Goal: Find specific page/section: Find specific page/section

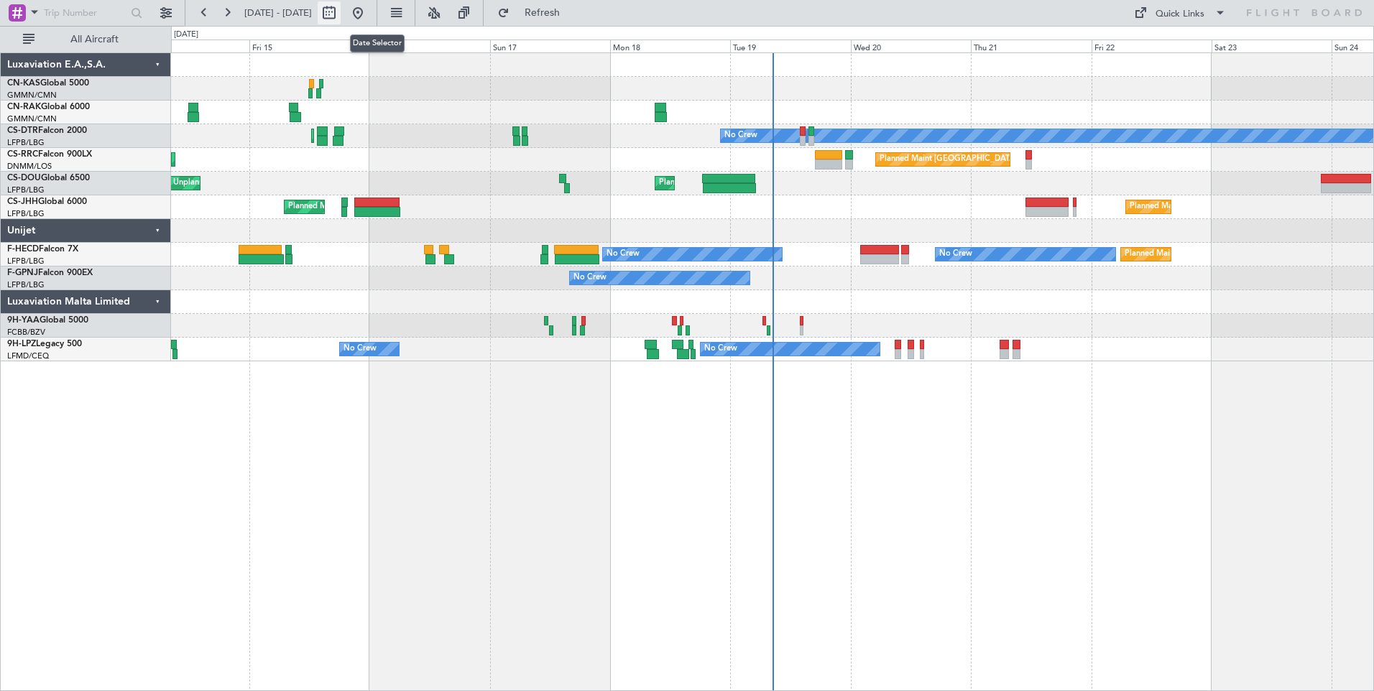
click at [341, 18] on button at bounding box center [329, 12] width 23 height 23
select select "8"
select select "2025"
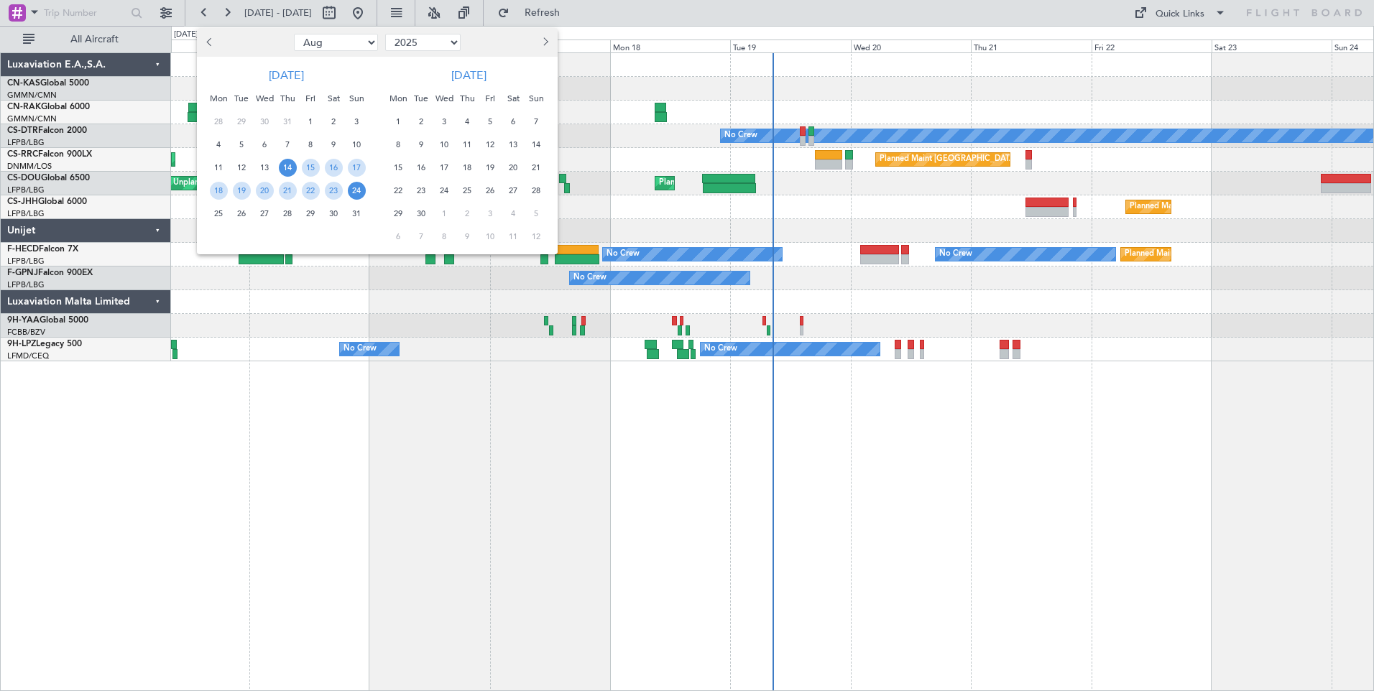
click at [287, 169] on span "14" at bounding box center [288, 168] width 18 height 18
click at [287, 218] on span "28" at bounding box center [288, 214] width 18 height 18
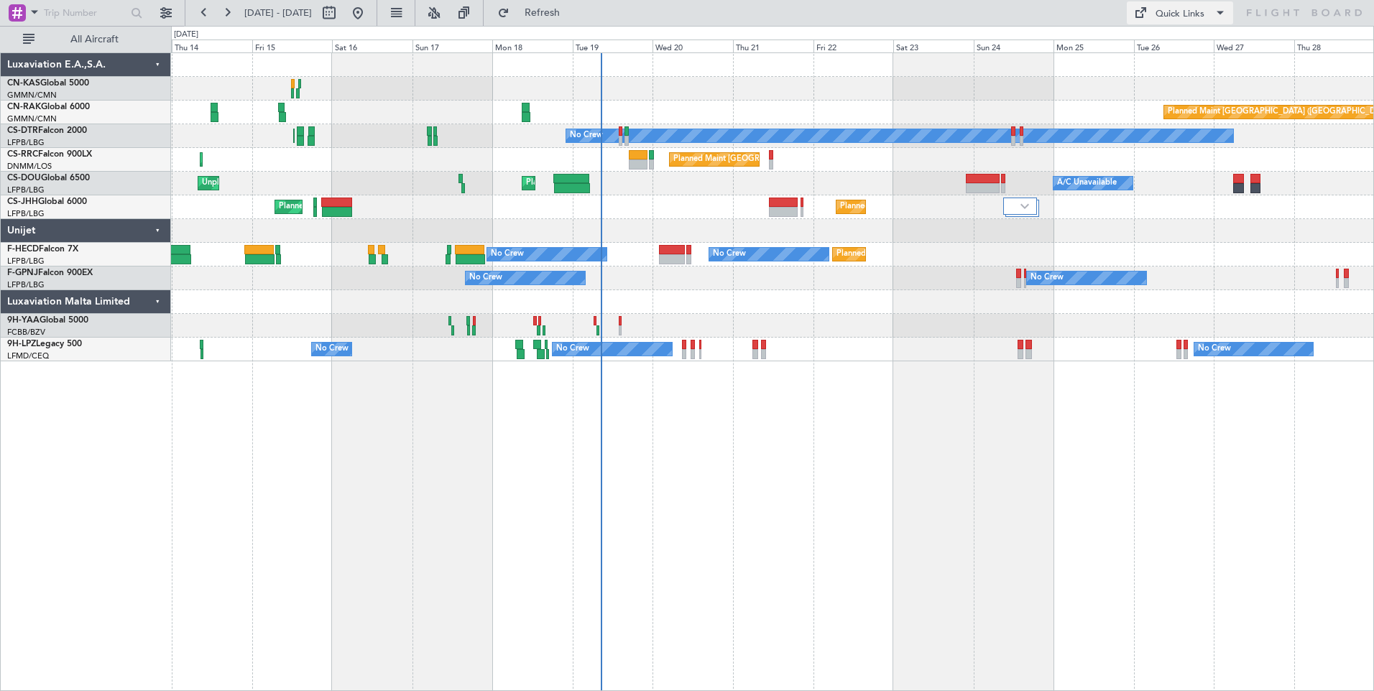
click at [1164, 9] on div "Quick Links" at bounding box center [1179, 14] width 49 height 14
click at [1175, 76] on button "Crew Board" at bounding box center [1181, 82] width 108 height 34
click at [1150, 10] on button "Quick Links" at bounding box center [1180, 12] width 106 height 23
click at [1162, 49] on button "Trip Builder" at bounding box center [1181, 47] width 108 height 34
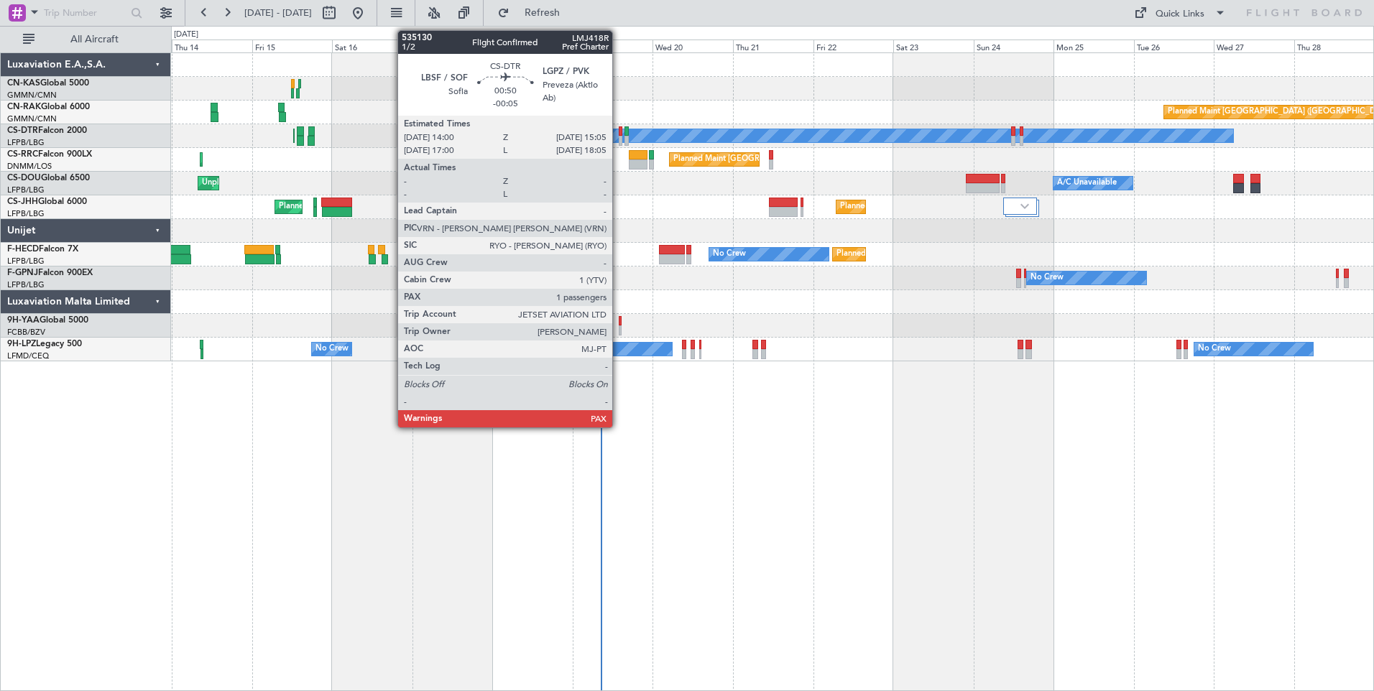
click at [619, 134] on div at bounding box center [621, 131] width 4 height 10
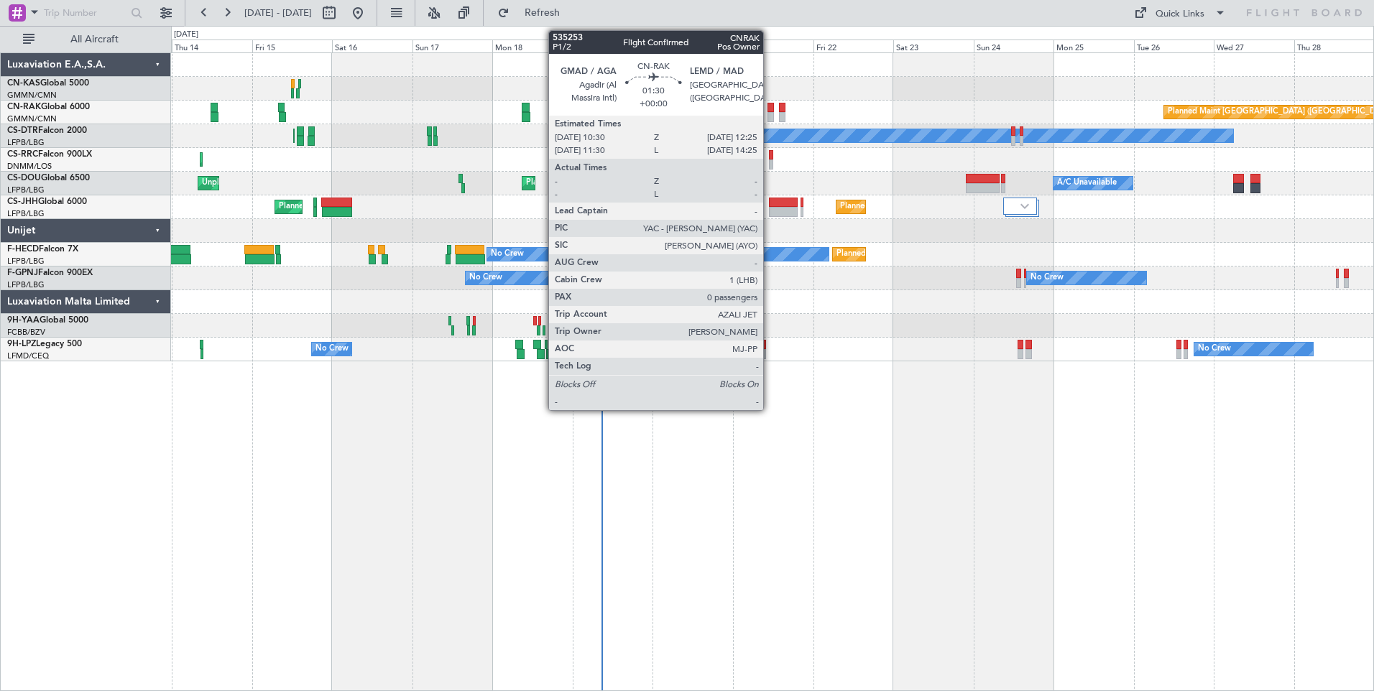
click at [769, 111] on div at bounding box center [770, 108] width 6 height 10
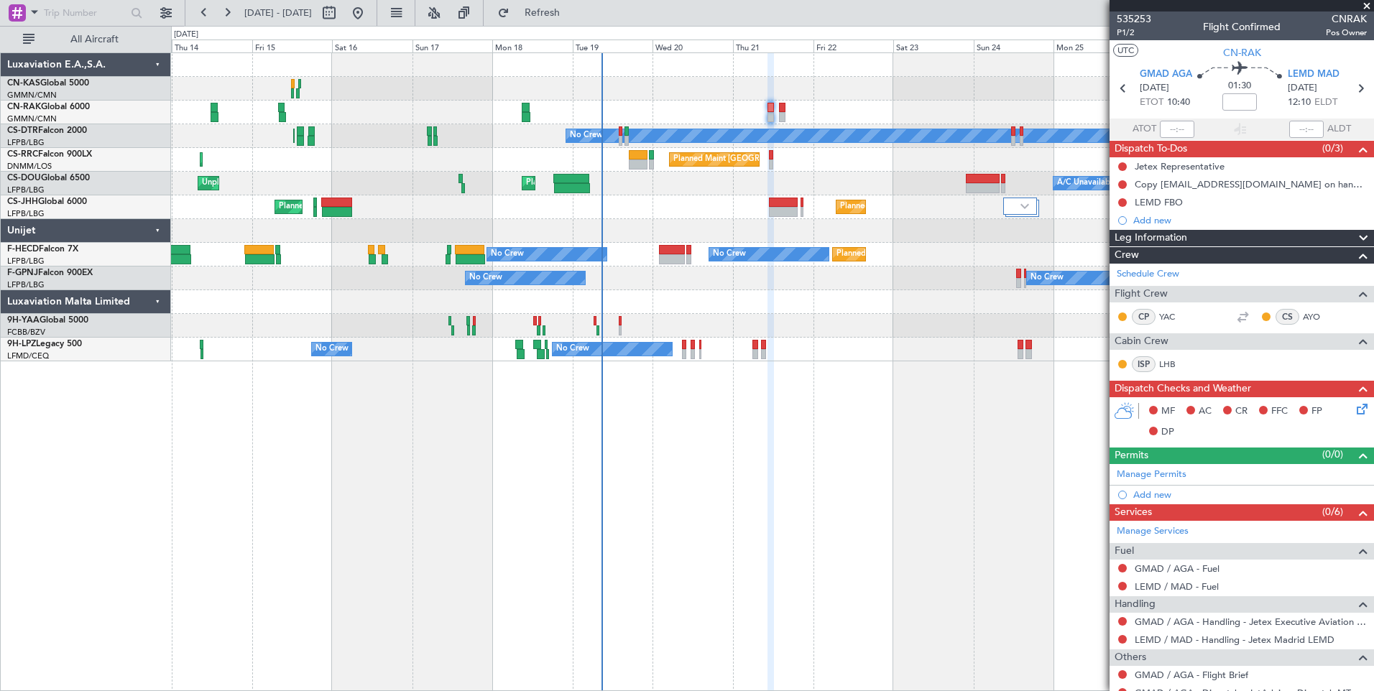
scroll to position [51, 0]
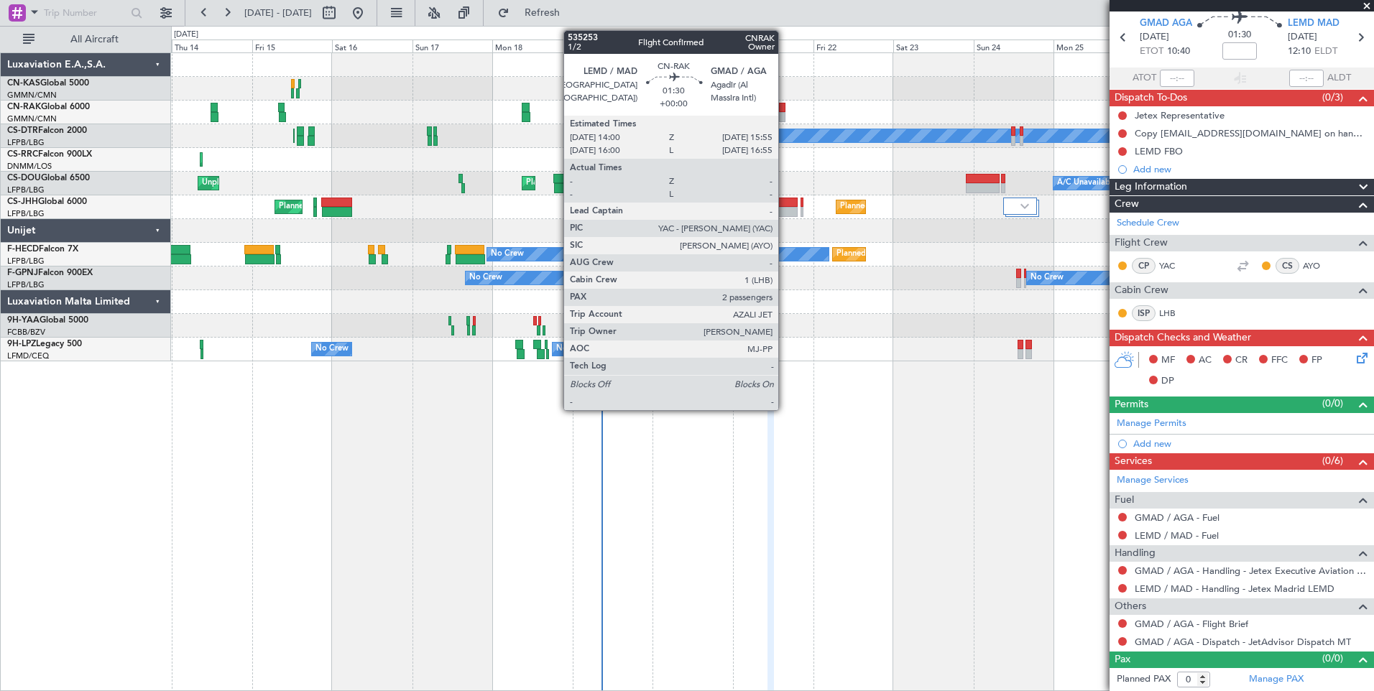
click at [785, 116] on div at bounding box center [782, 117] width 6 height 10
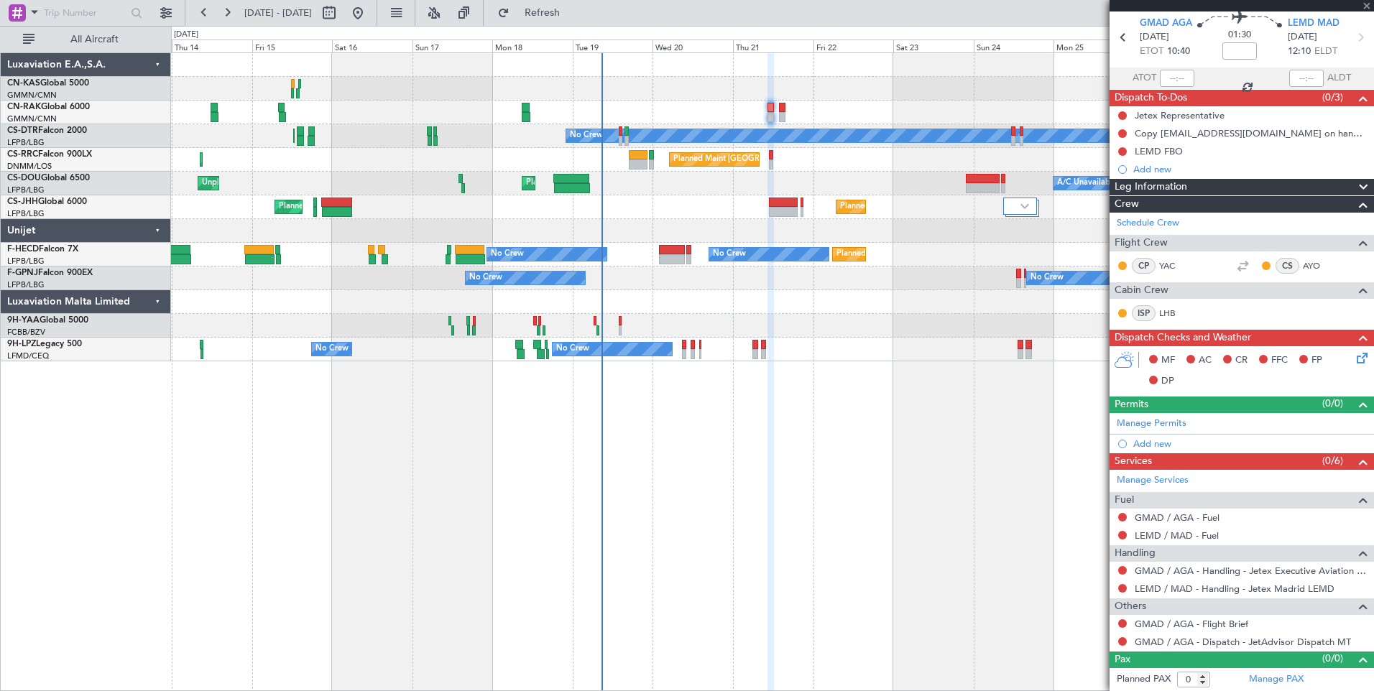
type input "2"
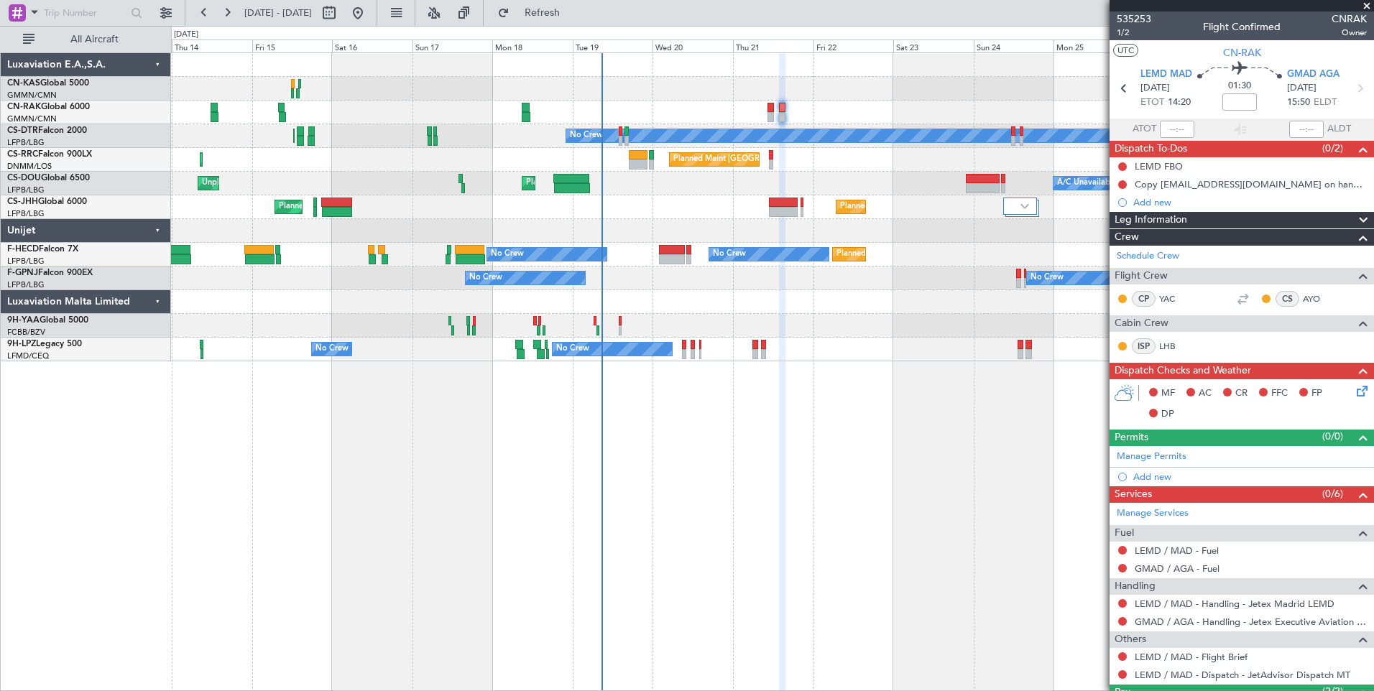
scroll to position [75, 0]
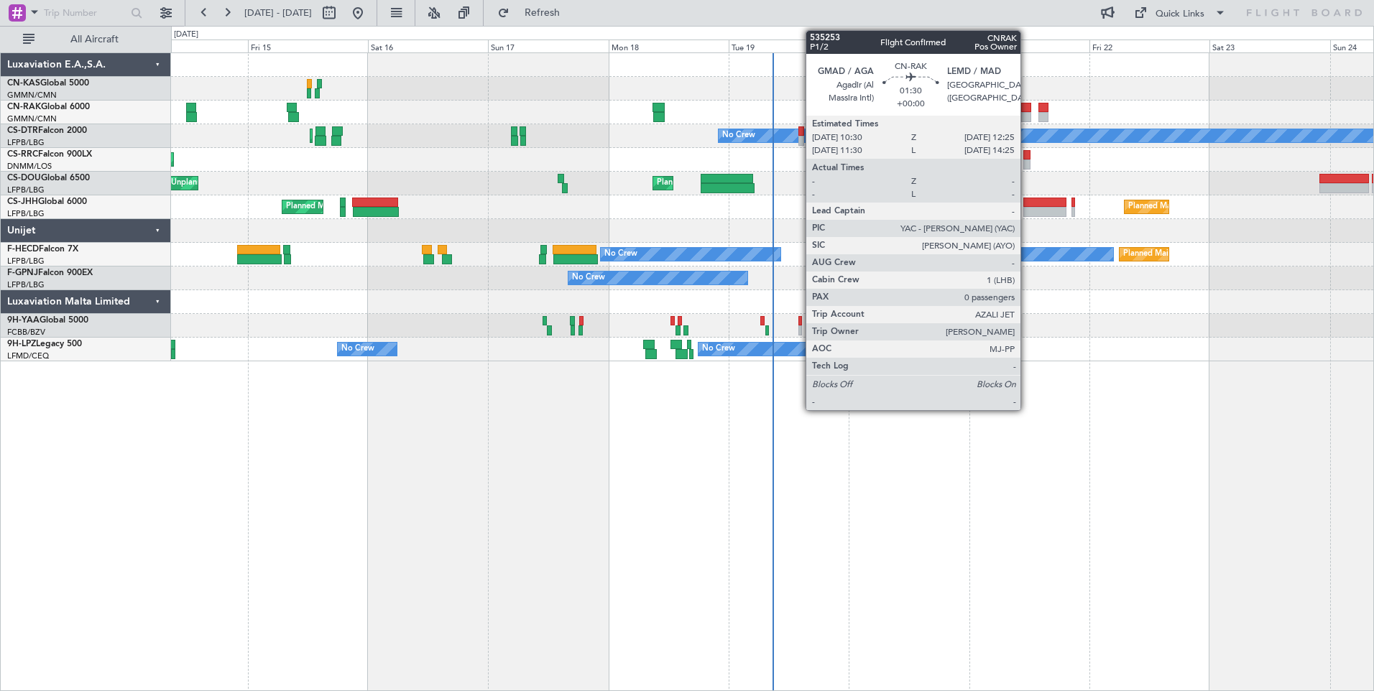
click at [1027, 114] on div at bounding box center [1026, 117] width 10 height 10
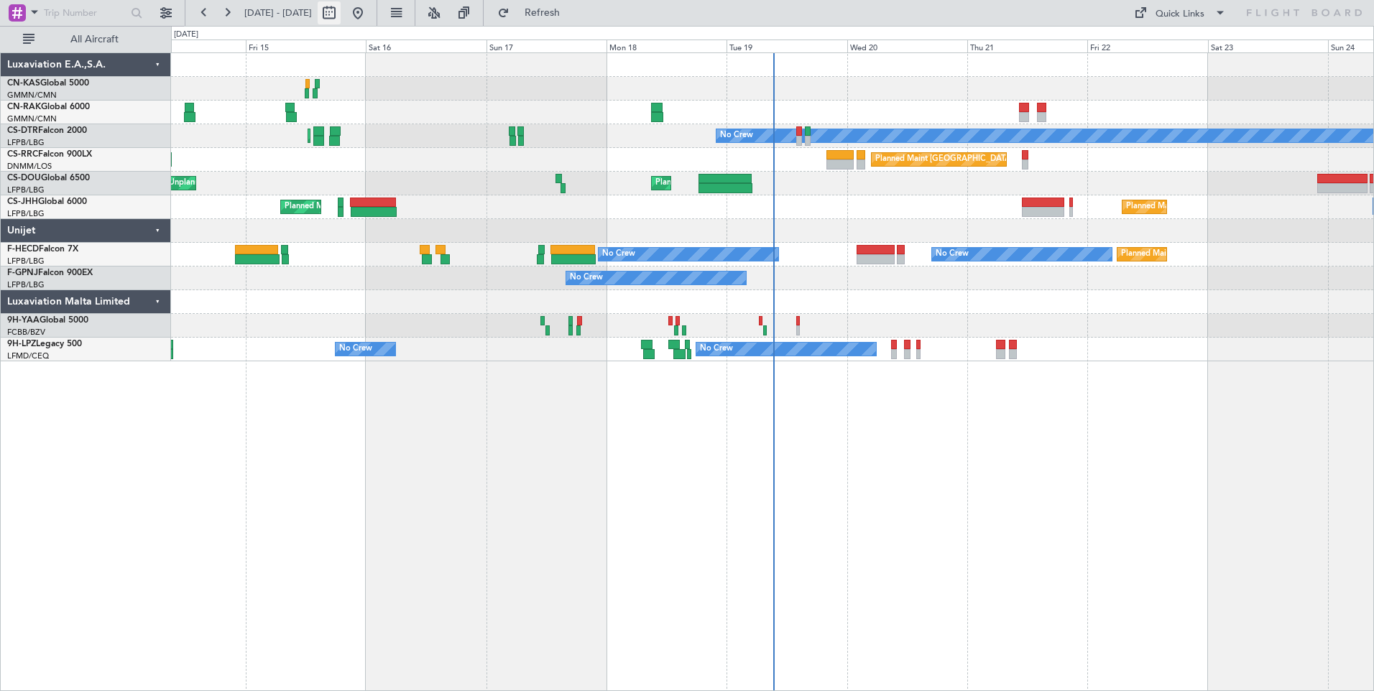
click at [341, 7] on button at bounding box center [329, 12] width 23 height 23
select select "8"
select select "2025"
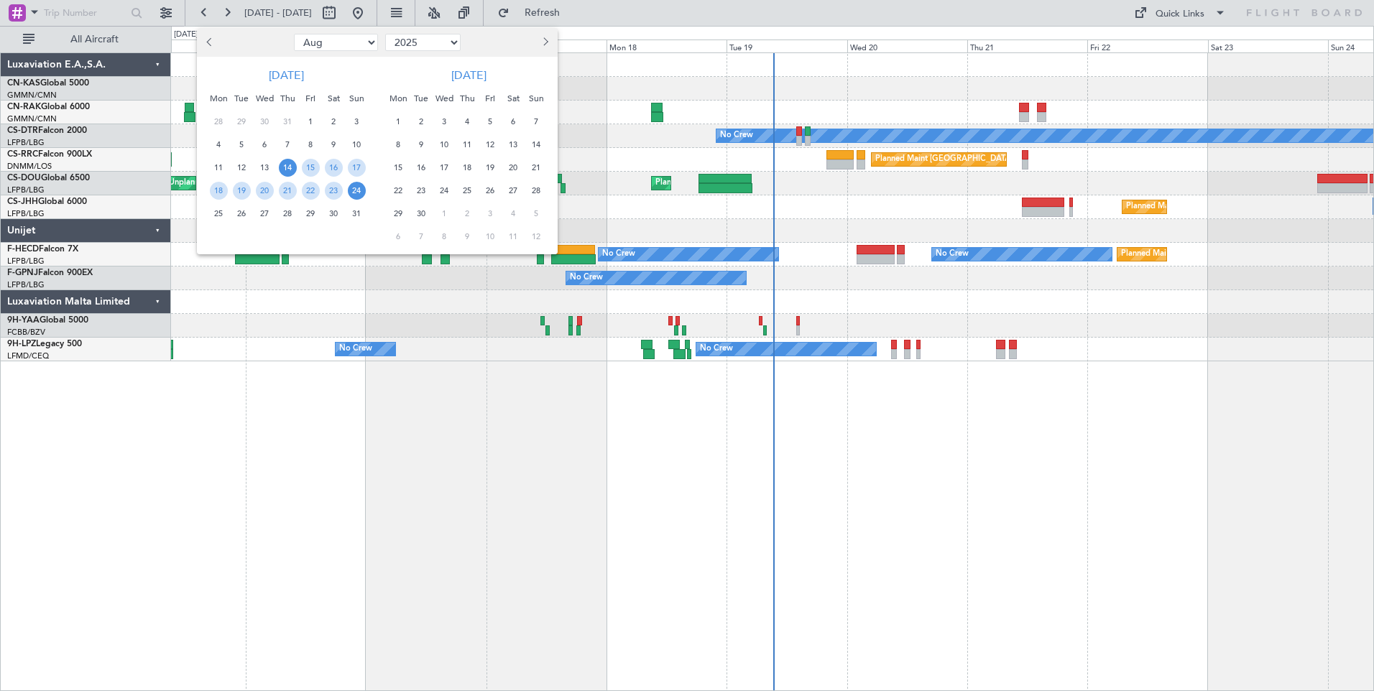
click at [395, 142] on span "8" at bounding box center [398, 145] width 18 height 18
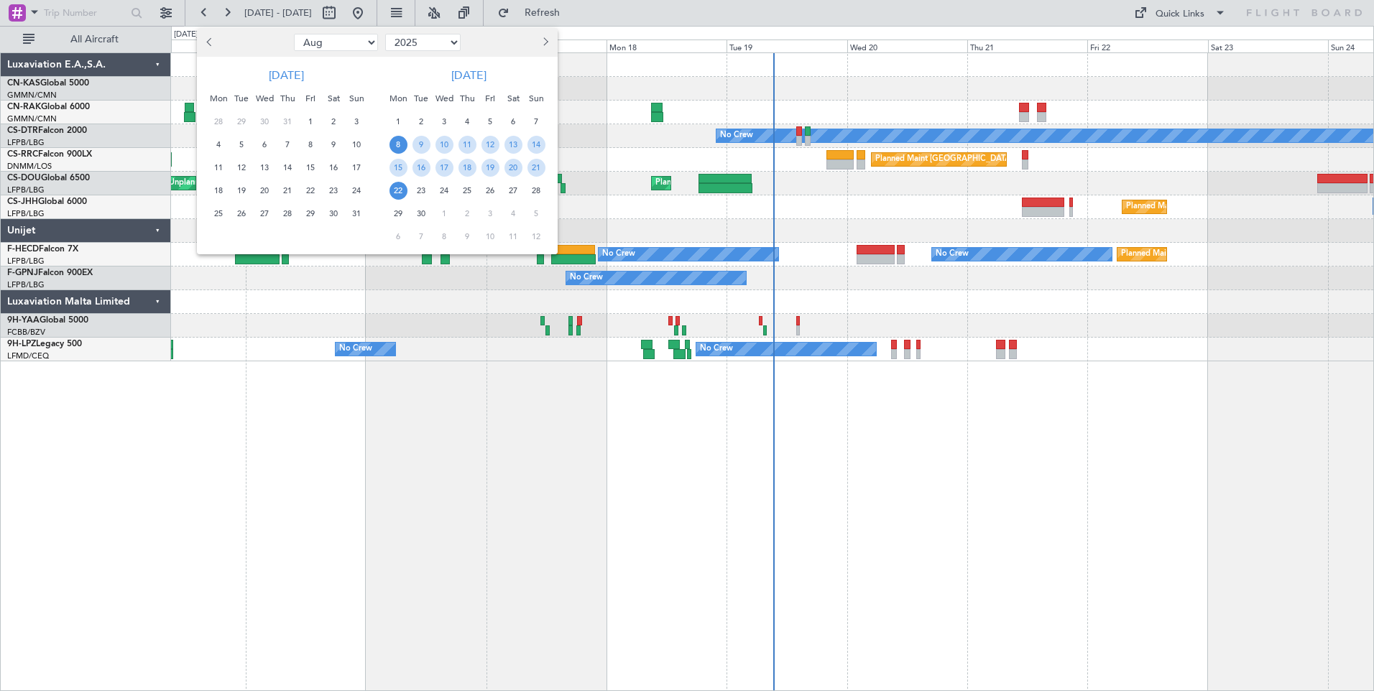
click at [401, 188] on span "22" at bounding box center [398, 191] width 18 height 18
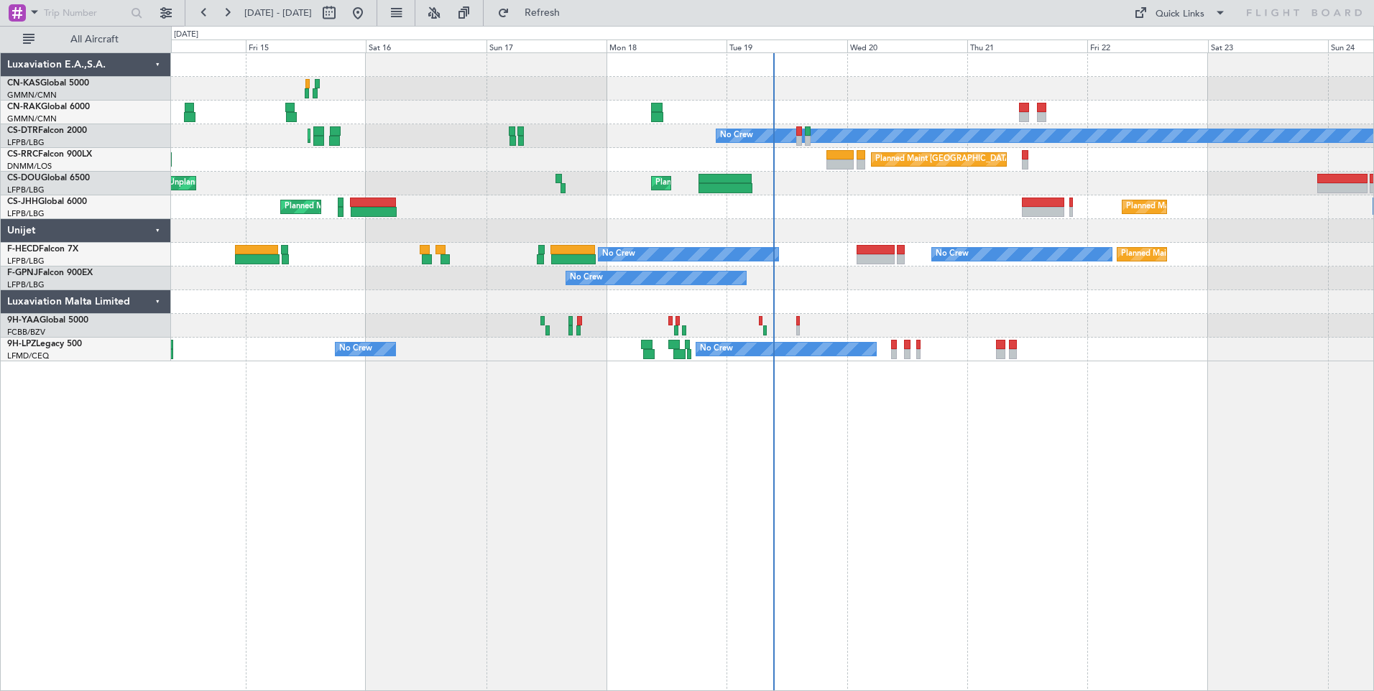
select select "9"
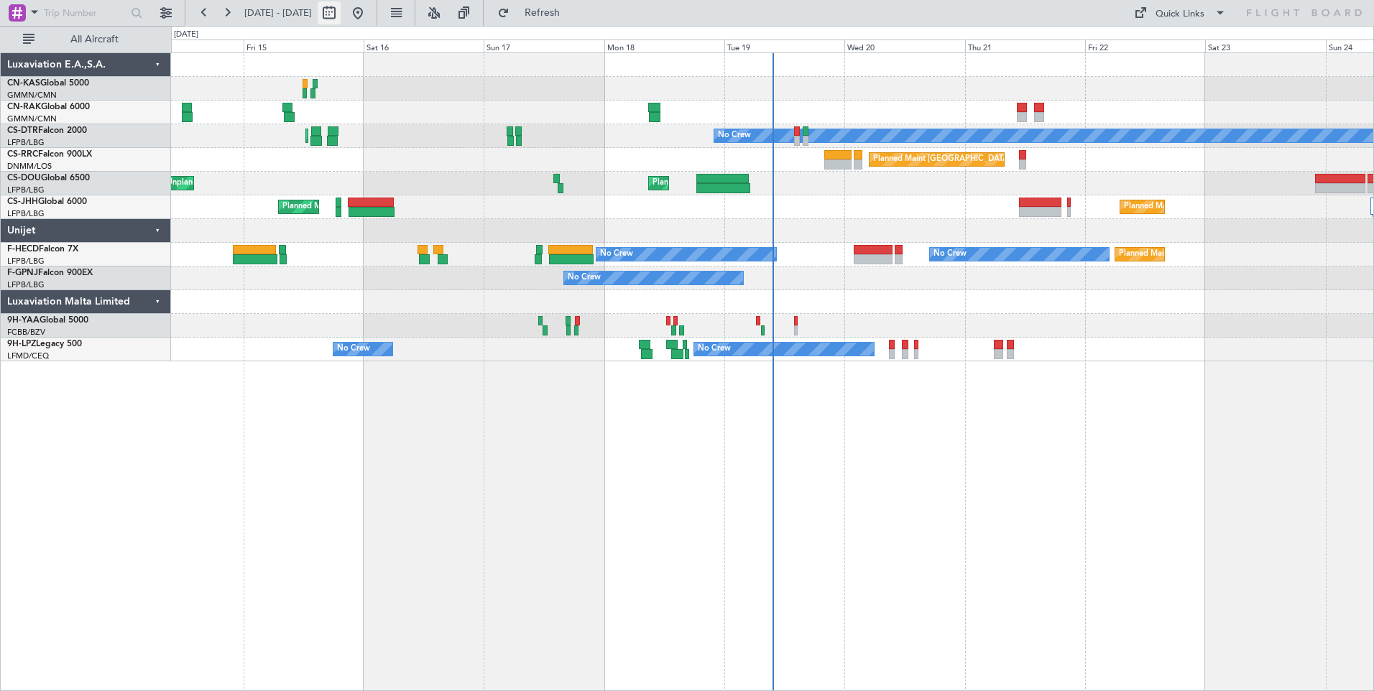
click at [341, 8] on button at bounding box center [329, 12] width 23 height 23
select select "8"
select select "2025"
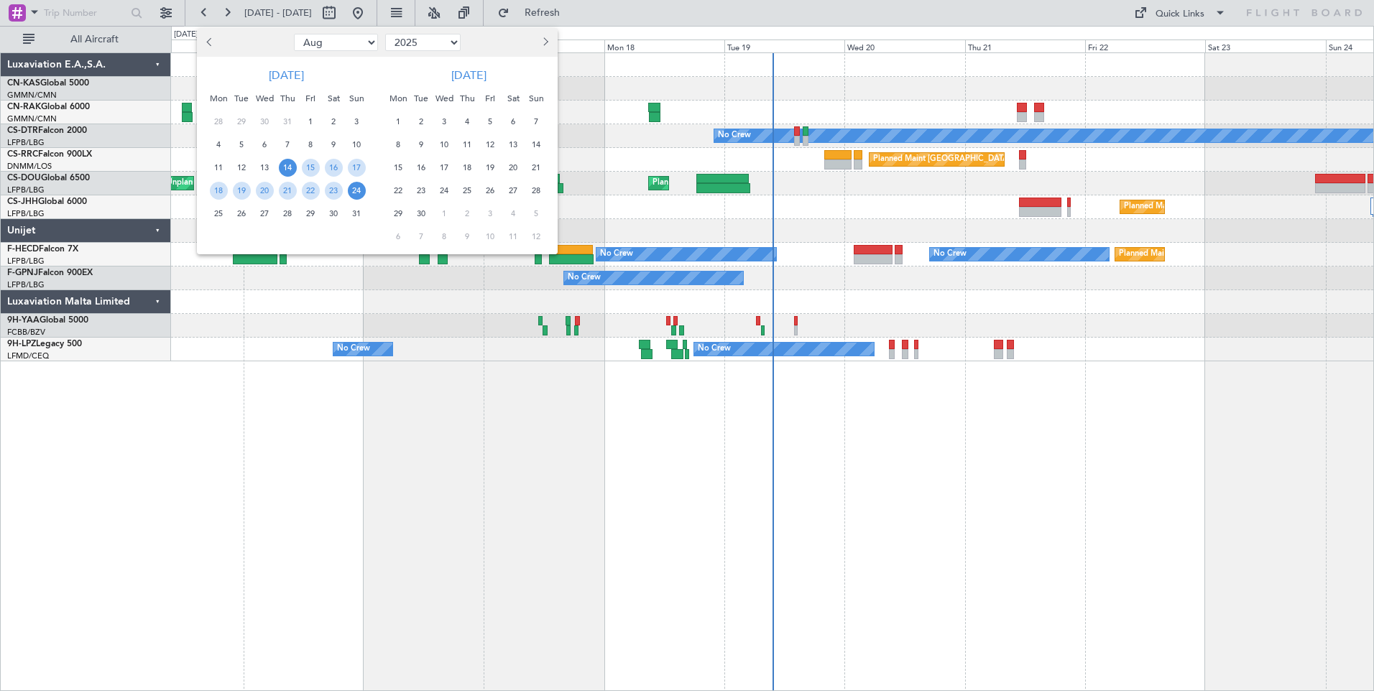
click at [287, 161] on span "14" at bounding box center [288, 168] width 18 height 18
click at [293, 210] on span "28" at bounding box center [288, 214] width 18 height 18
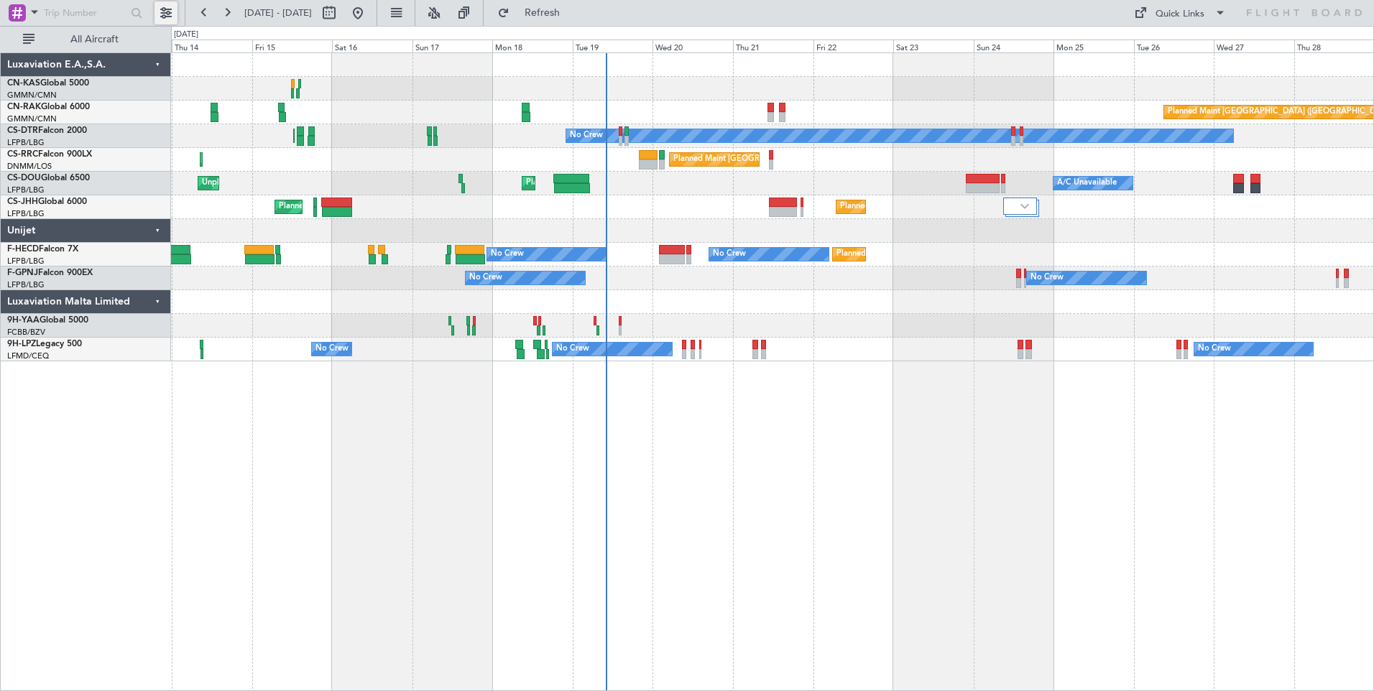
click at [167, 10] on button at bounding box center [165, 12] width 23 height 23
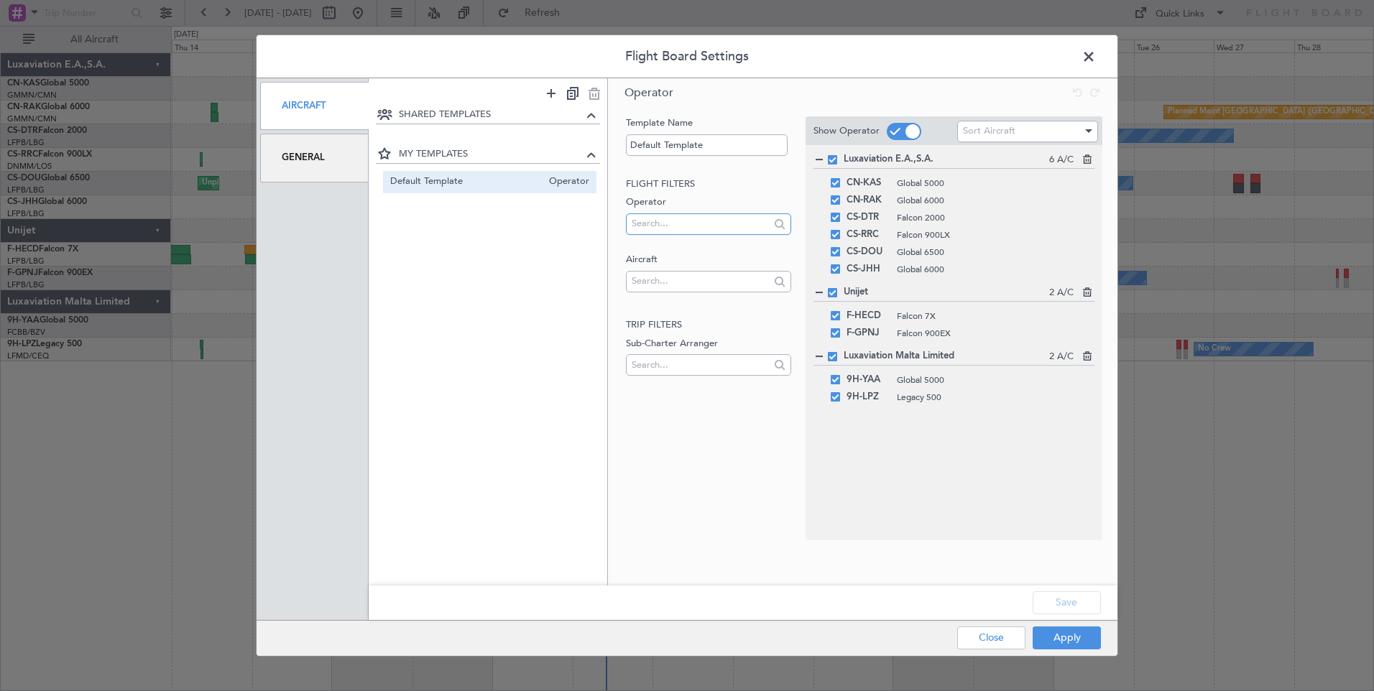
click at [707, 224] on input "text" at bounding box center [700, 224] width 137 height 22
click at [1088, 357] on icon at bounding box center [1086, 354] width 10 height 10
click at [717, 225] on input "malt" at bounding box center [700, 224] width 137 height 22
type input "malta"
click at [714, 245] on span "Luxaviation Malta Limited" at bounding box center [708, 247] width 142 height 22
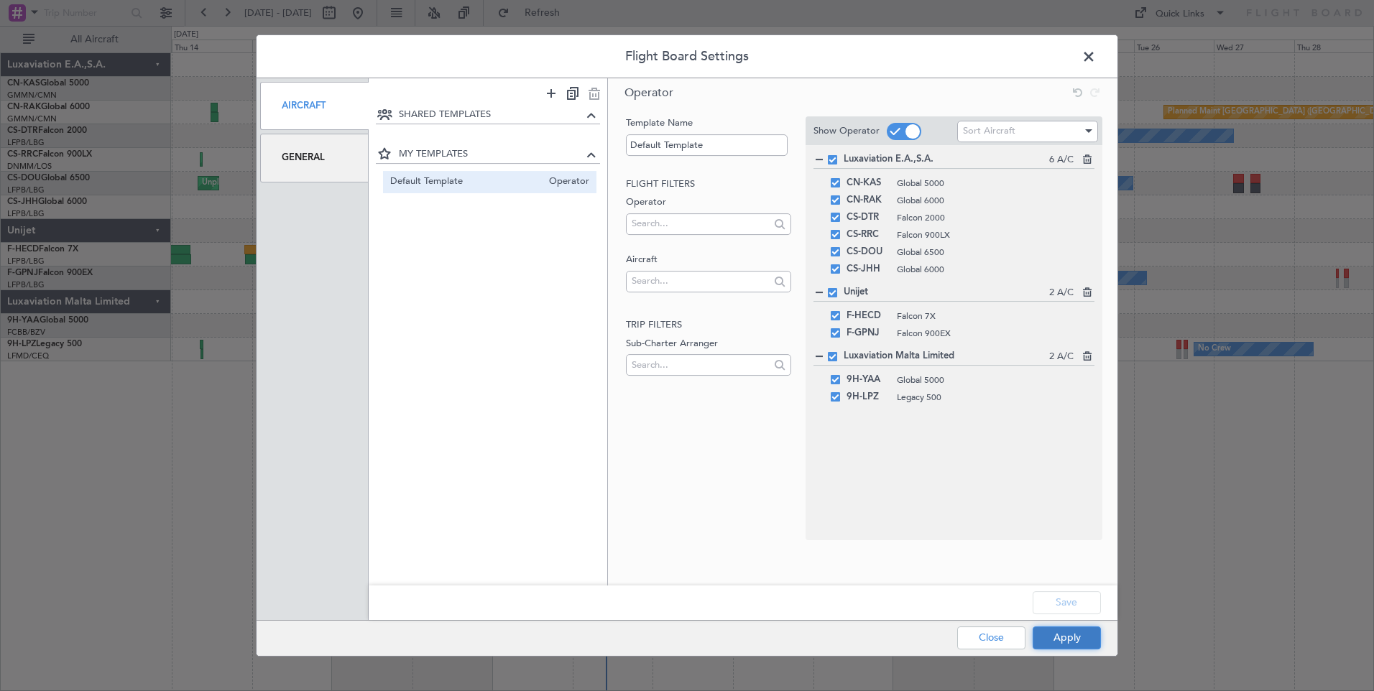
click at [1068, 632] on button "Apply" at bounding box center [1066, 638] width 68 height 23
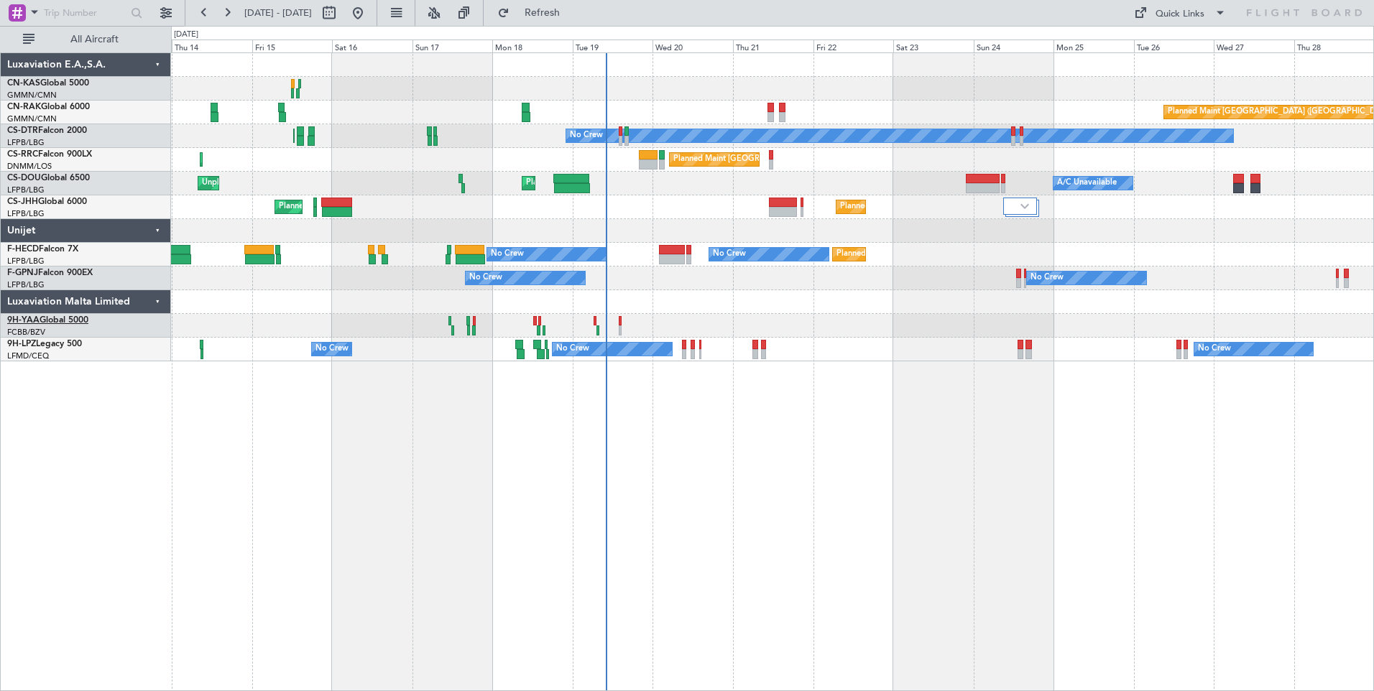
click at [57, 324] on link "9H-YAA Global 5000" at bounding box center [47, 320] width 81 height 9
click at [75, 320] on link "9H-YAA Global 5000" at bounding box center [47, 320] width 81 height 9
